Goal: Information Seeking & Learning: Find specific fact

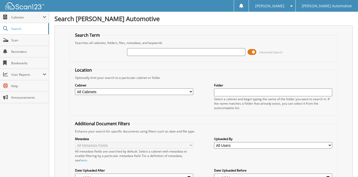
drag, startPoint x: 255, startPoint y: 53, endPoint x: 252, endPoint y: 55, distance: 3.0
click at [255, 55] on span at bounding box center [252, 52] width 9 height 8
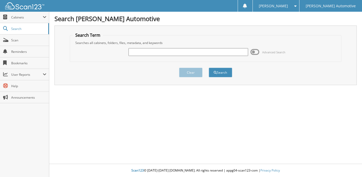
click at [230, 53] on input "text" at bounding box center [187, 52] width 119 height 8
type input "[PERSON_NAME]"
click at [208, 68] on button "Search" at bounding box center [219, 73] width 23 height 10
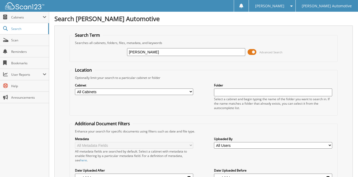
click at [250, 50] on span at bounding box center [252, 52] width 9 height 8
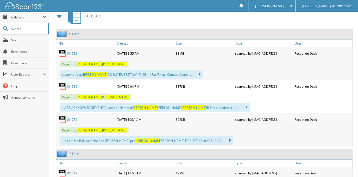
scroll to position [118, 0]
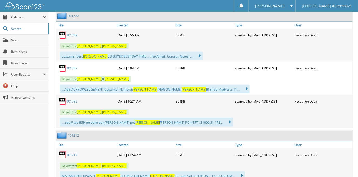
click at [72, 35] on link "901782" at bounding box center [71, 35] width 11 height 4
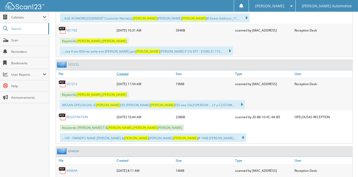
scroll to position [213, 0]
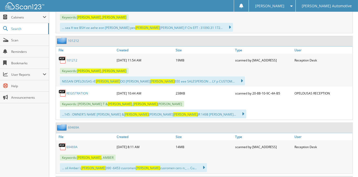
click at [70, 58] on link "101212" at bounding box center [71, 60] width 11 height 4
click at [31, 18] on span "Cabinets" at bounding box center [26, 17] width 31 height 4
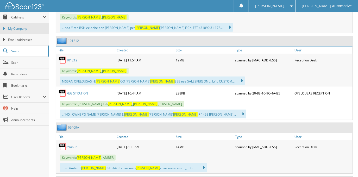
click at [33, 31] on link "My Company" at bounding box center [24, 28] width 49 height 11
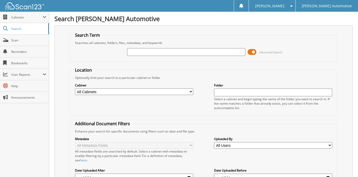
click at [253, 53] on span at bounding box center [252, 52] width 9 height 8
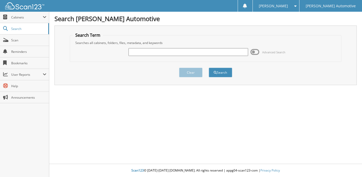
click at [178, 51] on input "text" at bounding box center [187, 52] width 119 height 8
type input "[PERSON_NAME]"
click at [208, 68] on button "Search" at bounding box center [219, 73] width 23 height 10
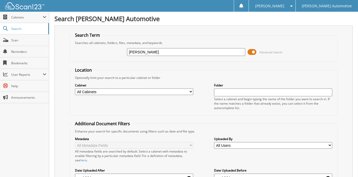
click at [255, 53] on span at bounding box center [252, 52] width 9 height 8
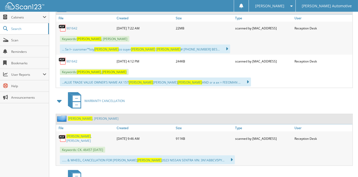
scroll to position [71, 0]
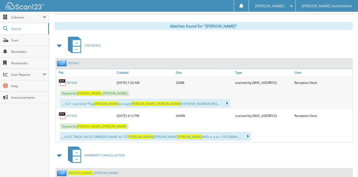
click at [71, 80] on link "901642" at bounding box center [71, 82] width 11 height 4
click at [74, 115] on link "901642" at bounding box center [71, 115] width 11 height 4
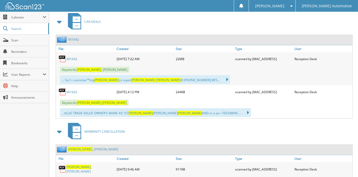
scroll to position [0, 0]
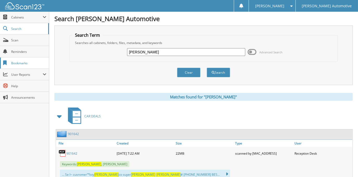
drag, startPoint x: 176, startPoint y: 55, endPoint x: 35, endPoint y: 67, distance: 141.3
type input "36020"
click at [207, 68] on button "Search" at bounding box center [218, 73] width 23 height 10
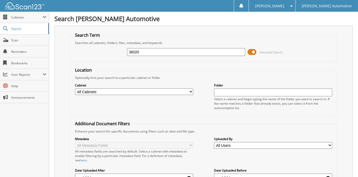
click at [253, 53] on span at bounding box center [252, 52] width 9 height 8
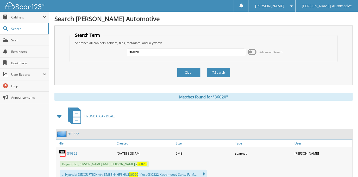
drag, startPoint x: 155, startPoint y: 54, endPoint x: 105, endPoint y: 51, distance: 50.1
click at [105, 50] on div "36020 Advanced Search" at bounding box center [203, 52] width 262 height 14
